Goal: Use online tool/utility: Utilize a website feature to perform a specific function

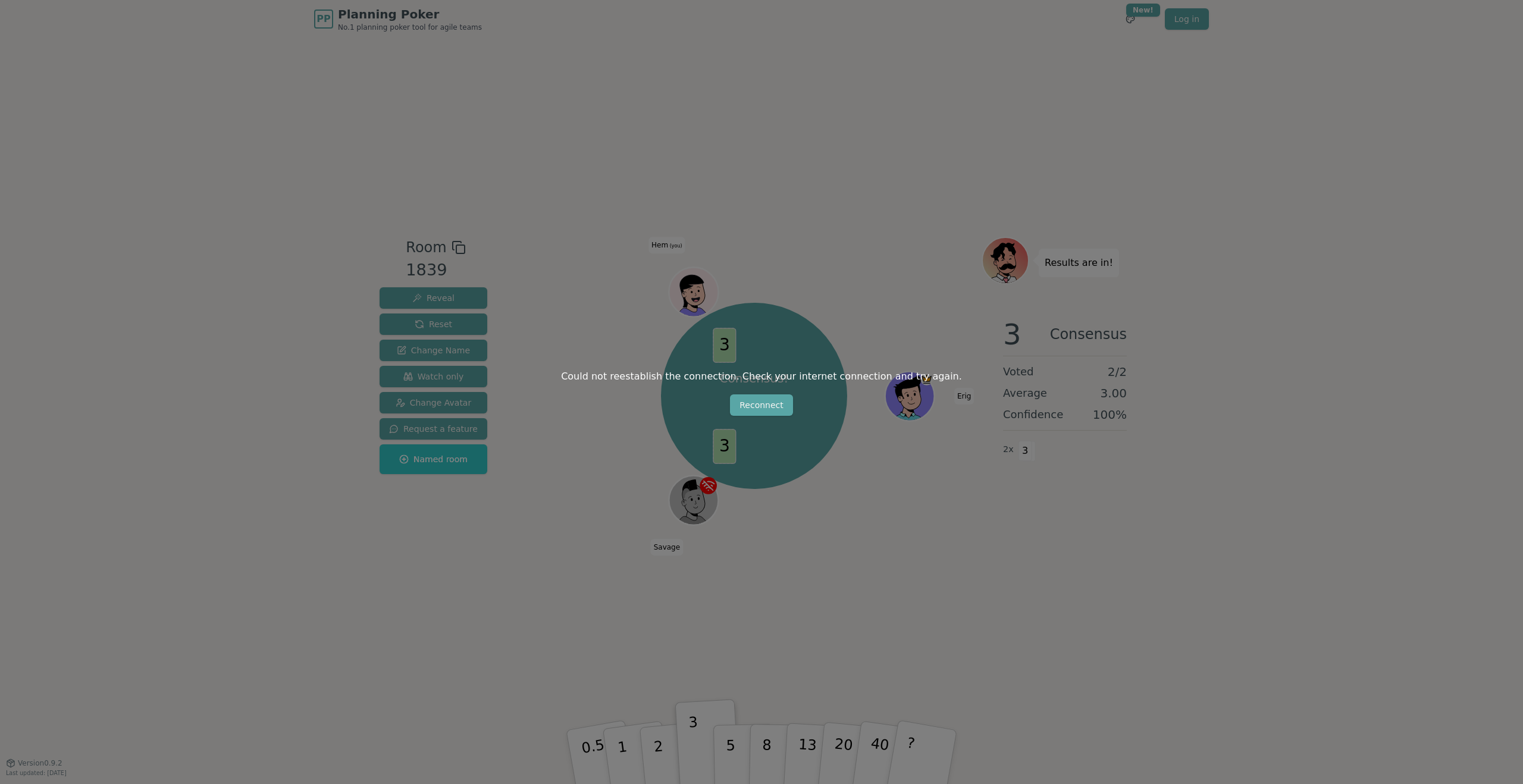
click at [746, 419] on div "Could not reestablish the connection. Check your internet connection and try ag…" at bounding box center [761, 392] width 1523 height 784
click at [759, 403] on button "Reconnect" at bounding box center [762, 405] width 63 height 22
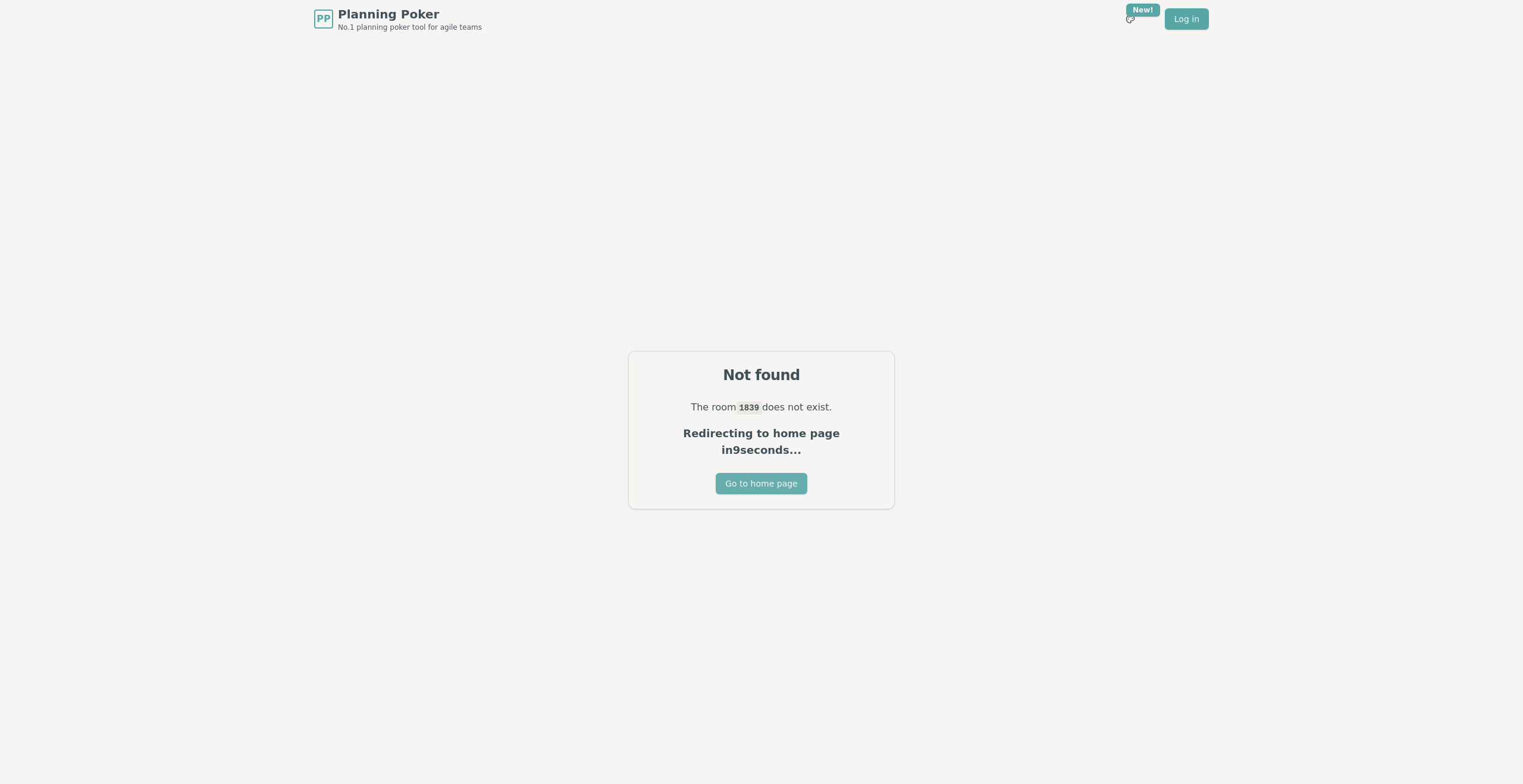
click at [757, 473] on button "Go to home page" at bounding box center [761, 484] width 91 height 22
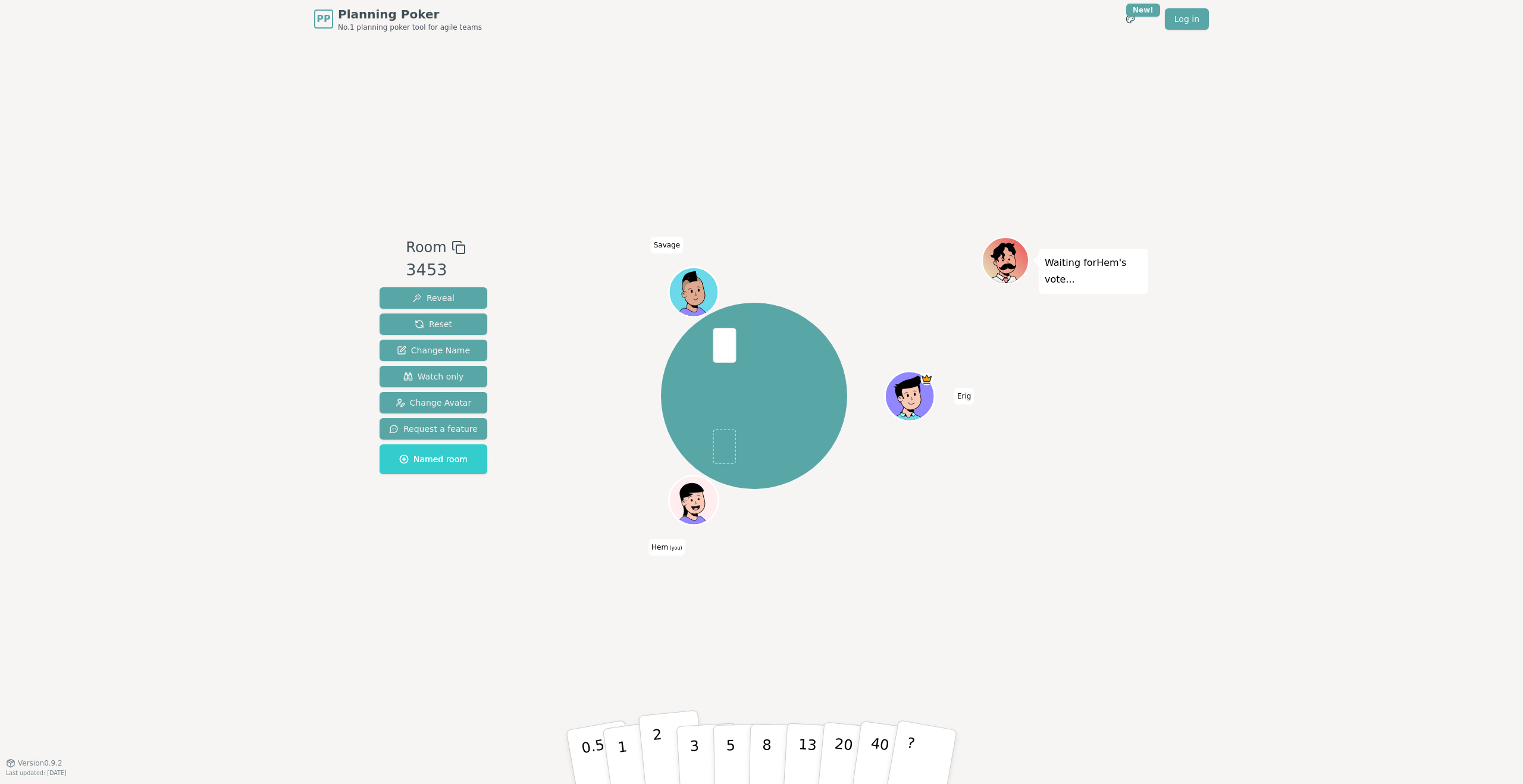
click at [663, 750] on button "2" at bounding box center [672, 756] width 68 height 94
click at [722, 734] on button "5" at bounding box center [744, 756] width 61 height 90
drag, startPoint x: 698, startPoint y: 750, endPoint x: 697, endPoint y: 743, distance: 7.1
click at [698, 750] on p "3" at bounding box center [696, 770] width 13 height 65
click at [724, 737] on button "5" at bounding box center [744, 756] width 61 height 90
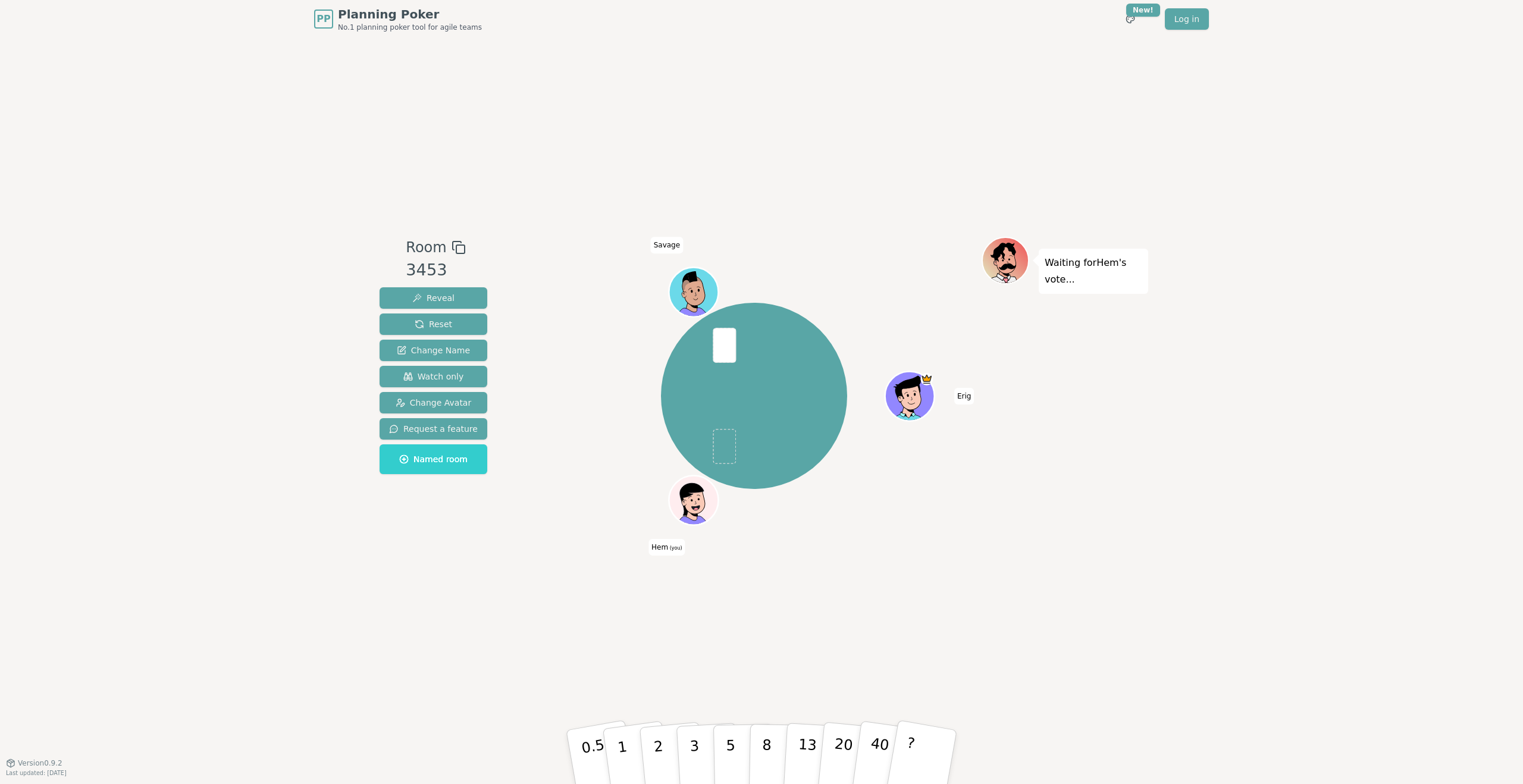
drag, startPoint x: 694, startPoint y: 736, endPoint x: 589, endPoint y: 712, distance: 107.7
click at [694, 737] on p "3" at bounding box center [696, 770] width 13 height 65
click at [692, 749] on p "3" at bounding box center [695, 758] width 13 height 65
click at [655, 746] on p "2" at bounding box center [659, 758] width 16 height 65
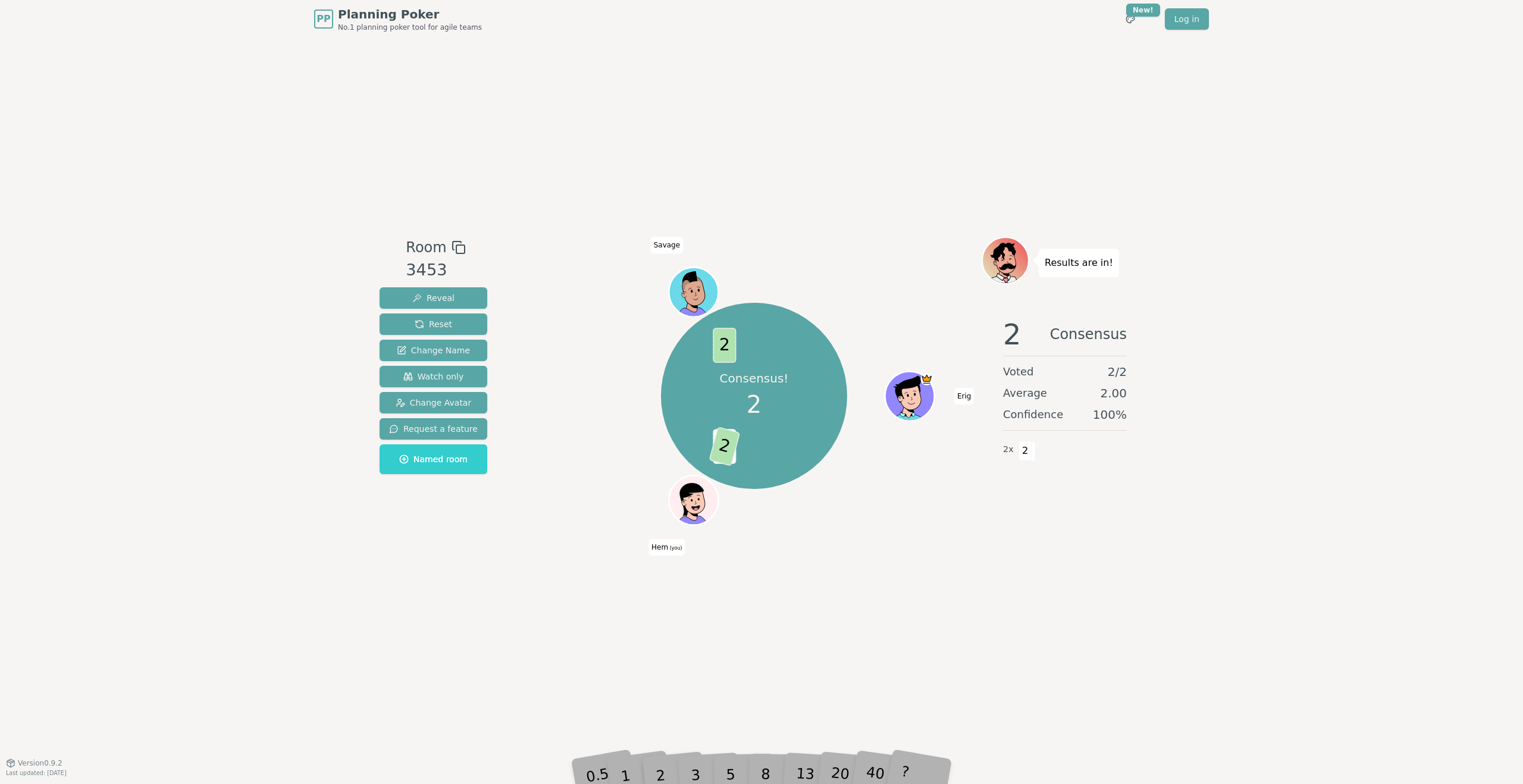
click at [705, 644] on div "Room 3453 Reveal Reset Change Name Watch only Change Avatar Request a feature N…" at bounding box center [761, 400] width 774 height 724
click at [692, 768] on div "3" at bounding box center [708, 756] width 38 height 43
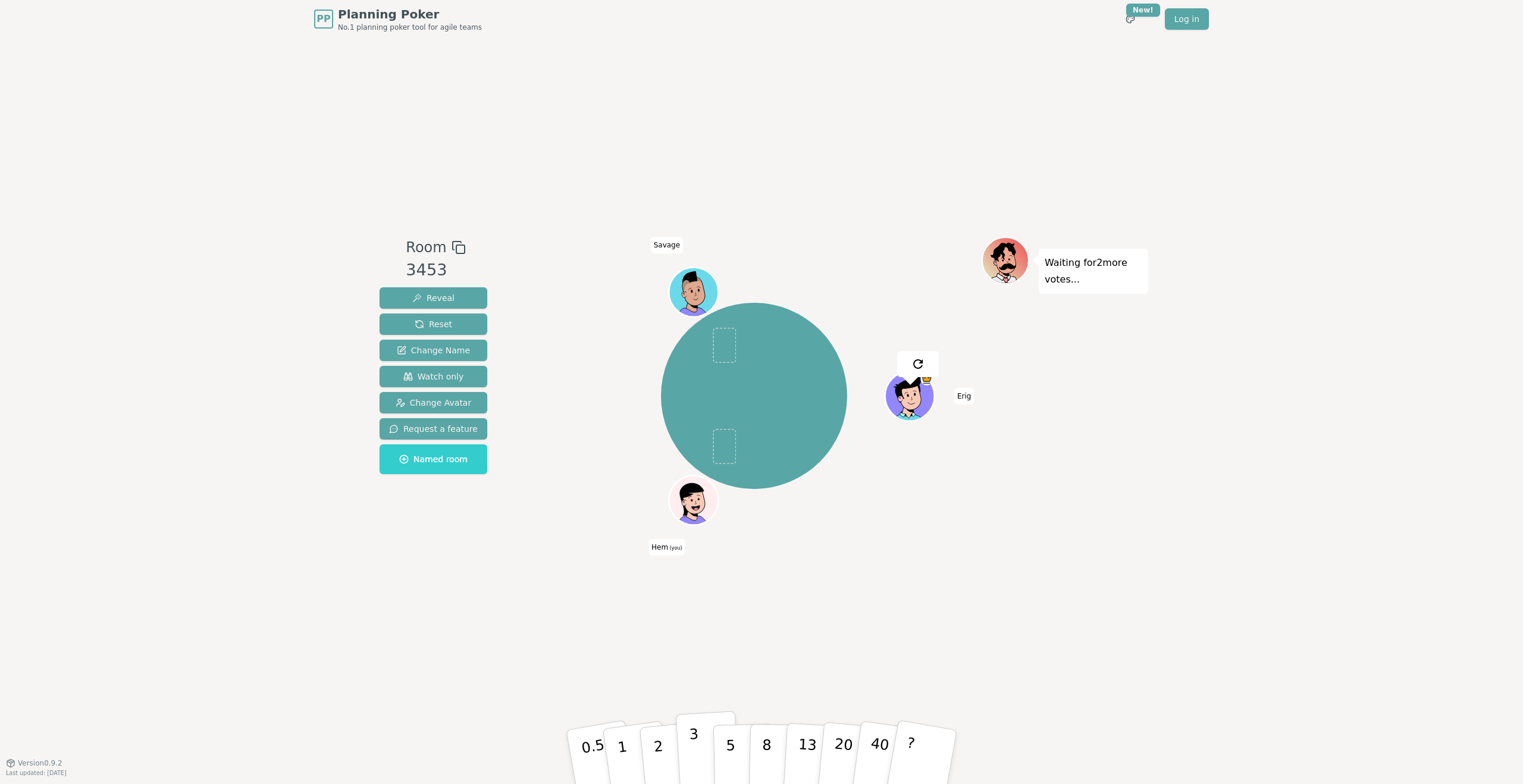
click at [693, 751] on p "3" at bounding box center [695, 758] width 13 height 65
